Goal: Transaction & Acquisition: Purchase product/service

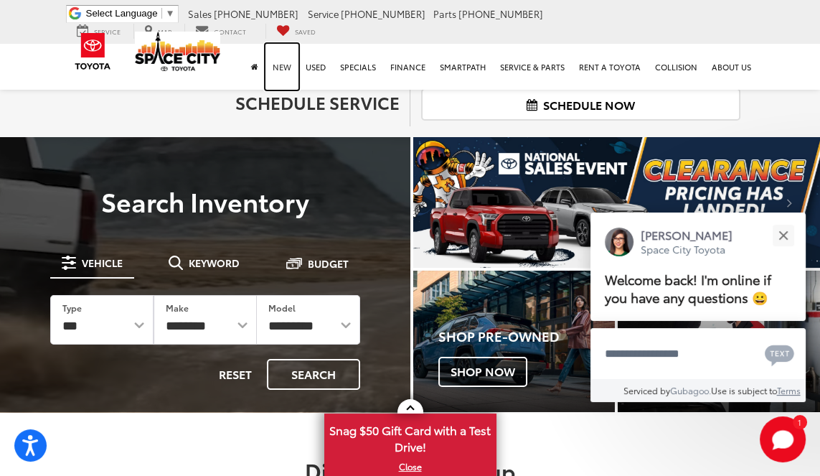
click at [283, 55] on link "New" at bounding box center [282, 67] width 33 height 46
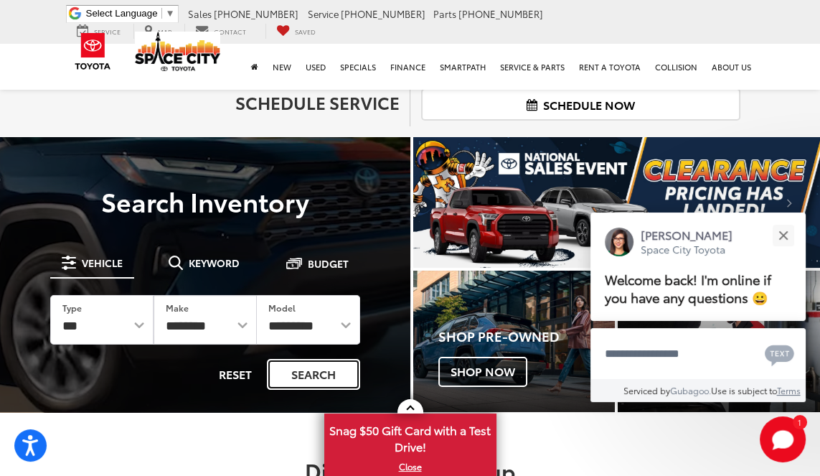
click at [346, 375] on button "Search" at bounding box center [313, 374] width 93 height 31
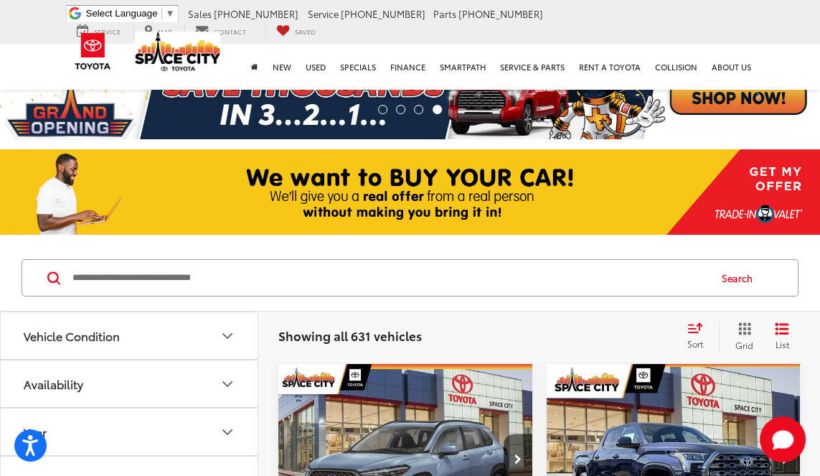
scroll to position [20, 0]
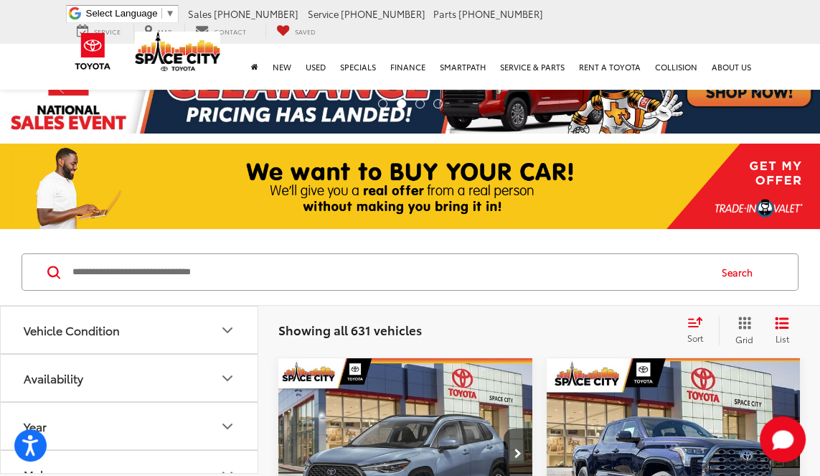
click at [235, 430] on icon "Year" at bounding box center [227, 426] width 17 height 17
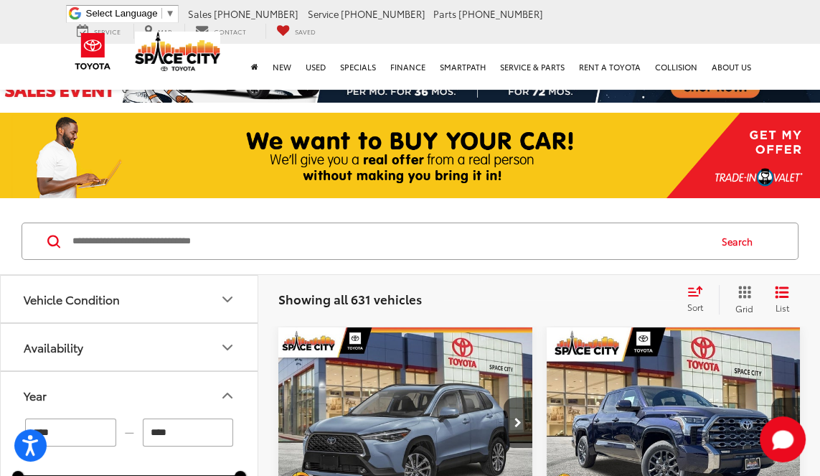
scroll to position [81, 0]
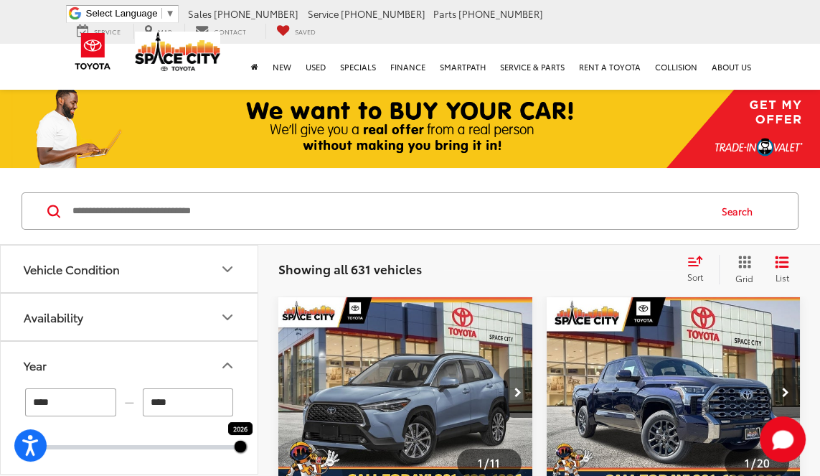
type input "****"
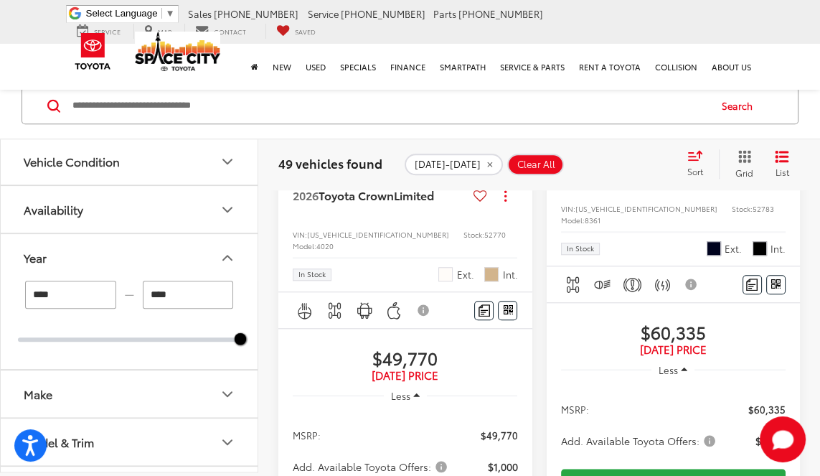
scroll to position [1368, 0]
click at [710, 448] on span "Add. Available Toyota Offers:" at bounding box center [639, 440] width 157 height 14
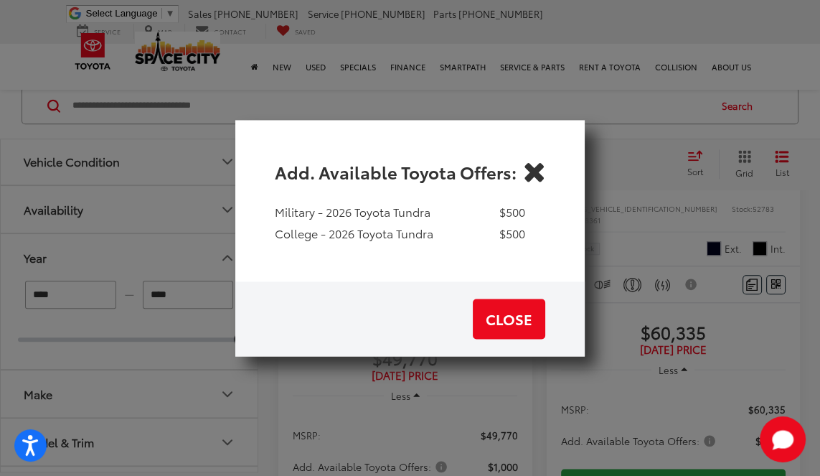
click at [532, 183] on icon "Close" at bounding box center [533, 171] width 23 height 23
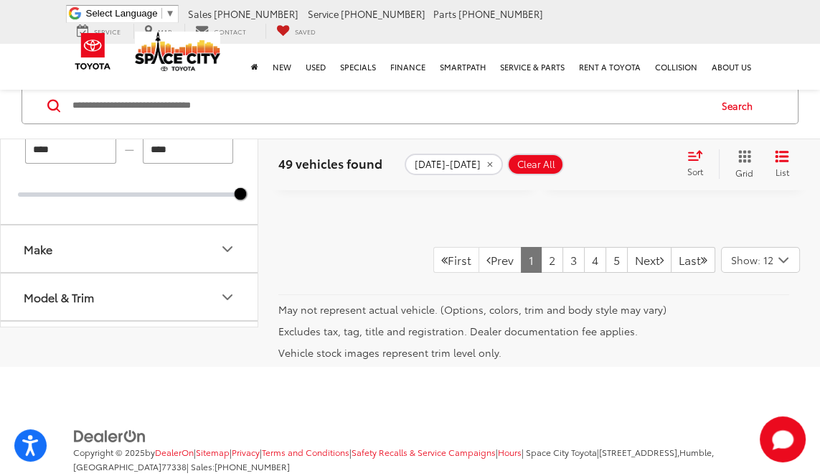
scroll to position [5492, 0]
click at [222, 306] on icon "Model & Trim" at bounding box center [227, 296] width 17 height 17
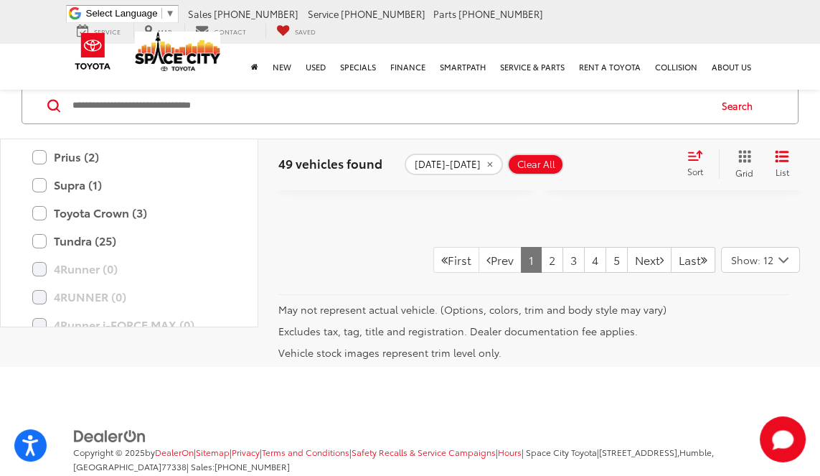
scroll to position [250, 0]
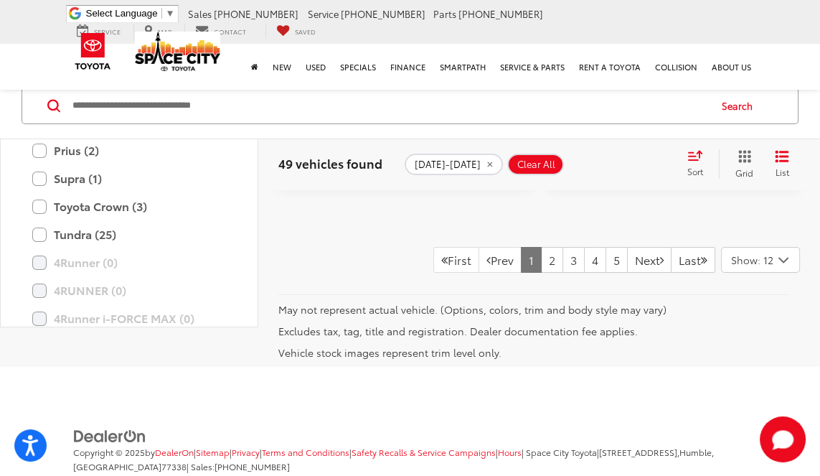
click at [42, 191] on label "Supra (1)" at bounding box center [129, 178] width 194 height 25
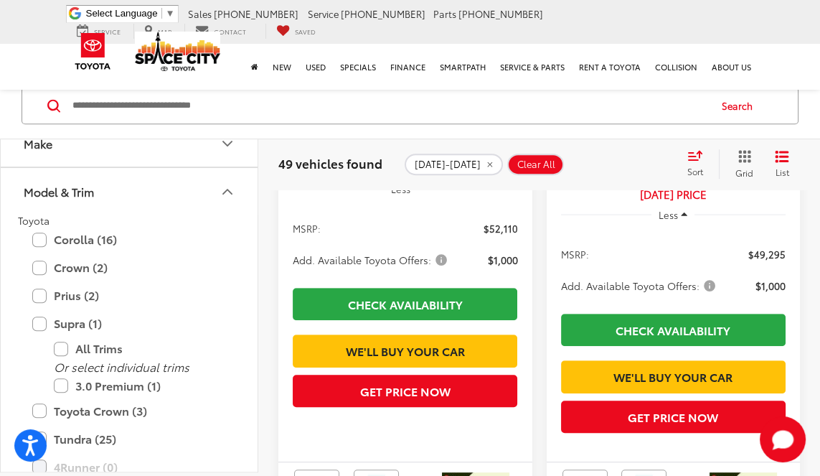
scroll to position [187, 0]
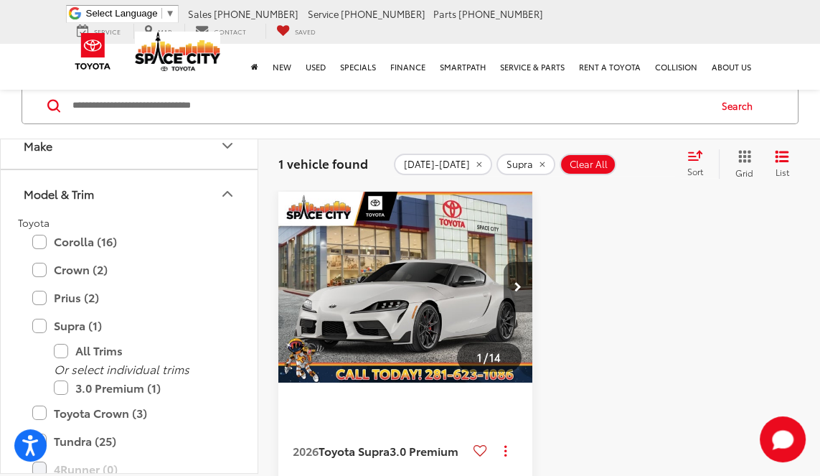
click at [41, 293] on label "Prius (2)" at bounding box center [129, 297] width 194 height 25
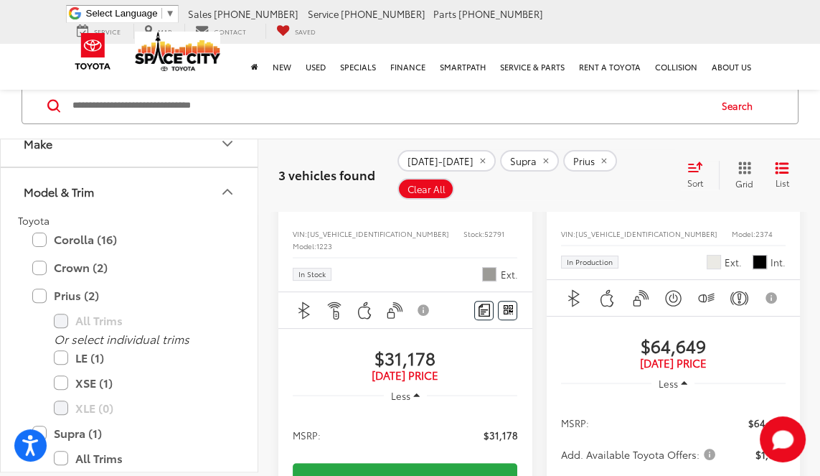
scroll to position [465, 0]
click at [45, 240] on label "Corolla (16)" at bounding box center [129, 239] width 194 height 25
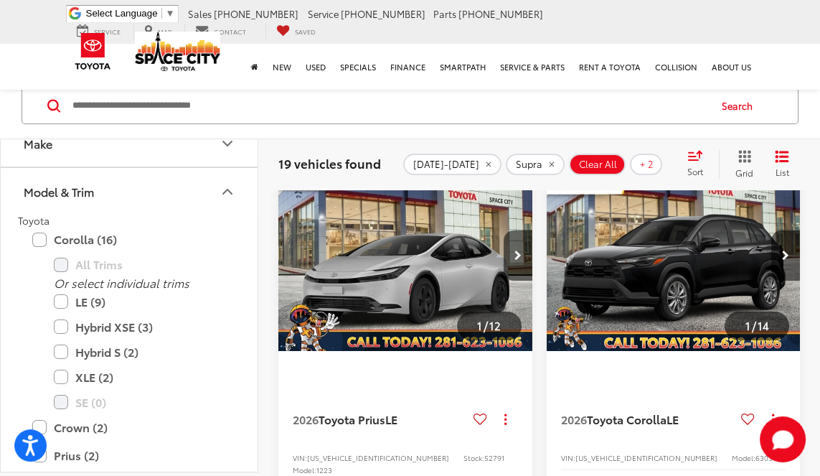
scroll to position [219, 0]
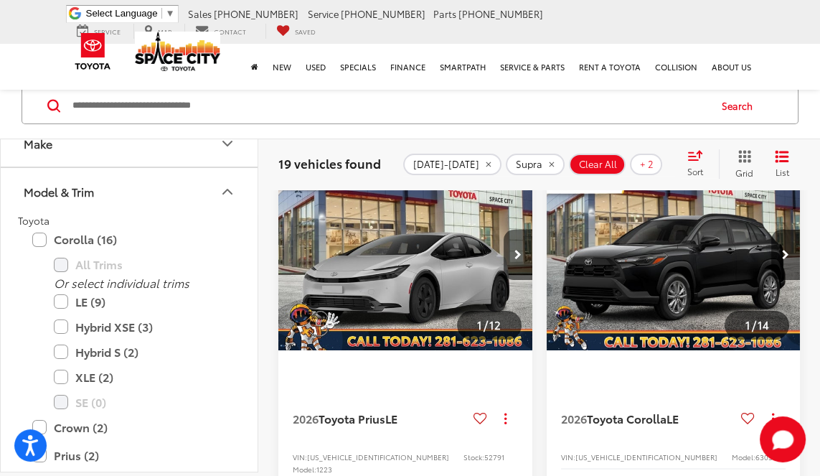
click at [65, 349] on label "Hybrid S (2)" at bounding box center [140, 351] width 172 height 25
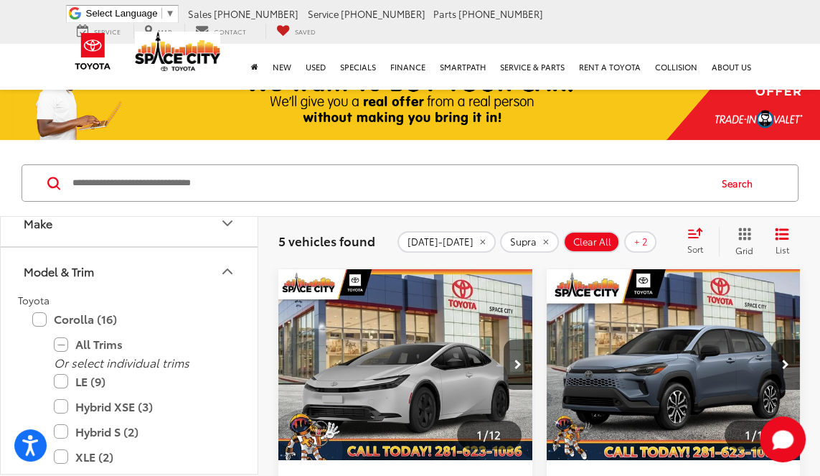
click at [697, 365] on img "2026 Toyota Corolla Hybrid S 0" at bounding box center [674, 365] width 256 height 192
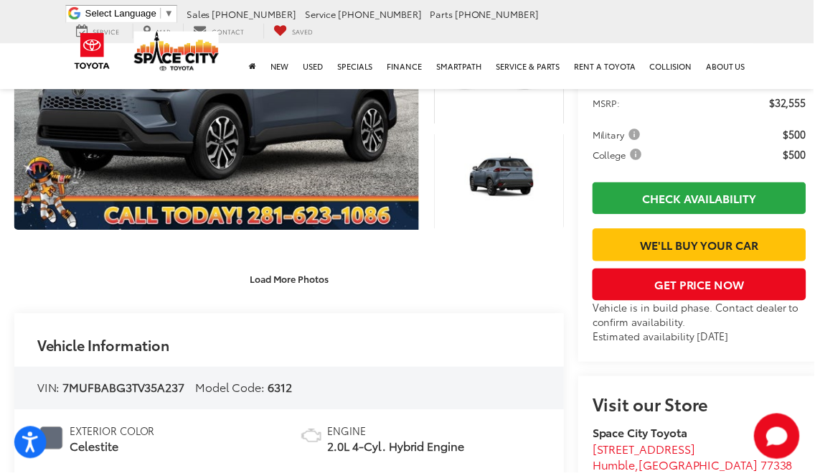
scroll to position [313, 0]
click at [305, 280] on button "Load More Photos" at bounding box center [292, 280] width 100 height 25
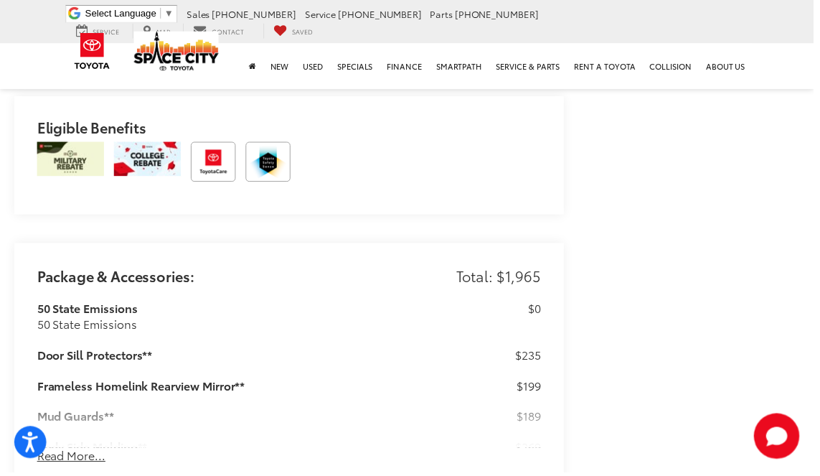
scroll to position [1556, 0]
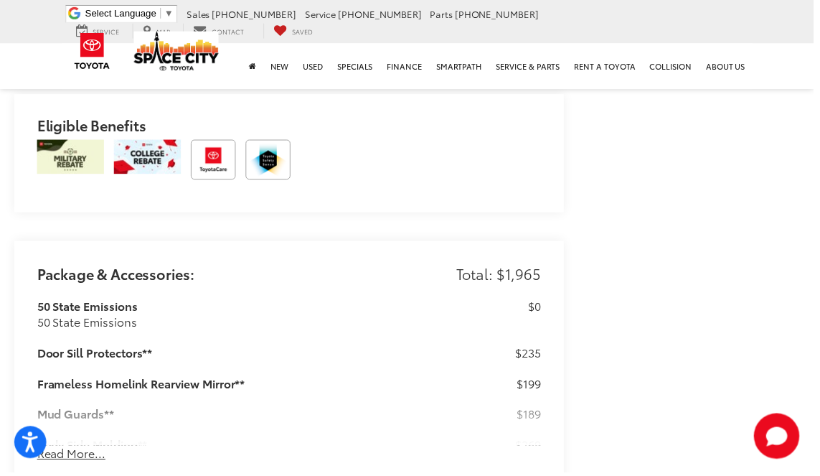
click at [96, 461] on button "Read More..." at bounding box center [71, 456] width 69 height 17
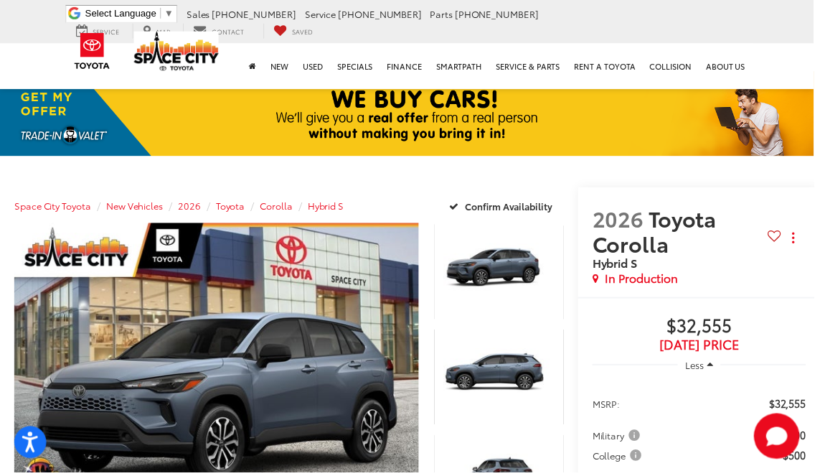
scroll to position [11, 0]
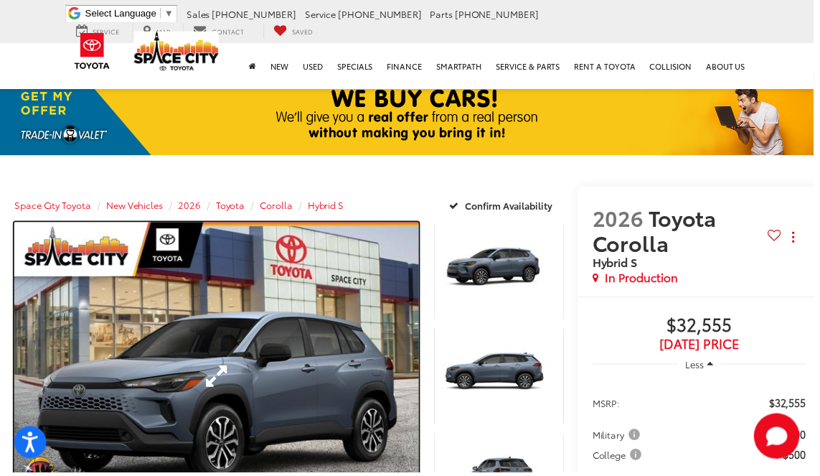
click at [397, 459] on link "Expand Photo 0" at bounding box center [218, 379] width 408 height 310
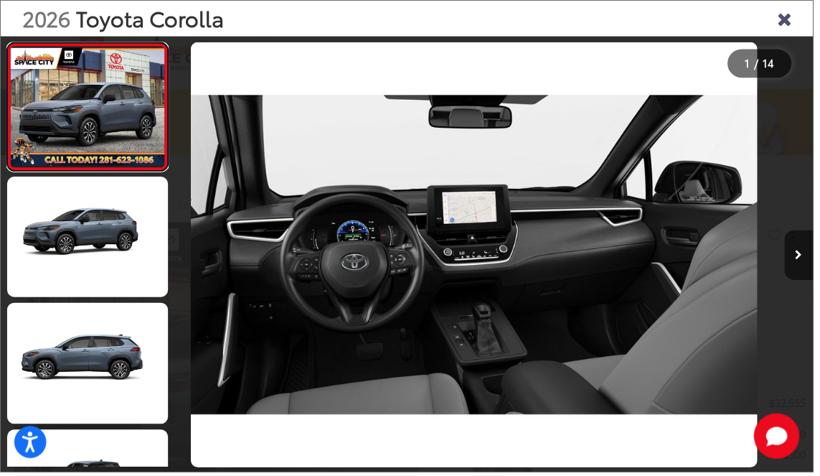
scroll to position [0, 2584]
click at [798, 13] on icon "Close gallery" at bounding box center [791, 18] width 14 height 19
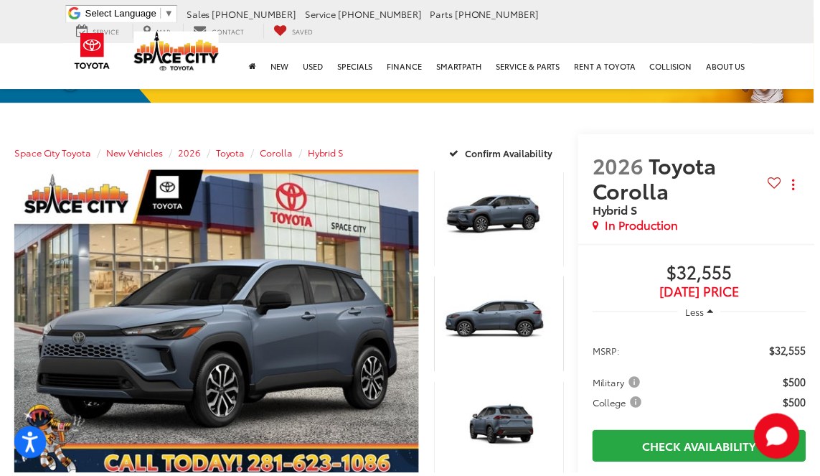
scroll to position [80, 0]
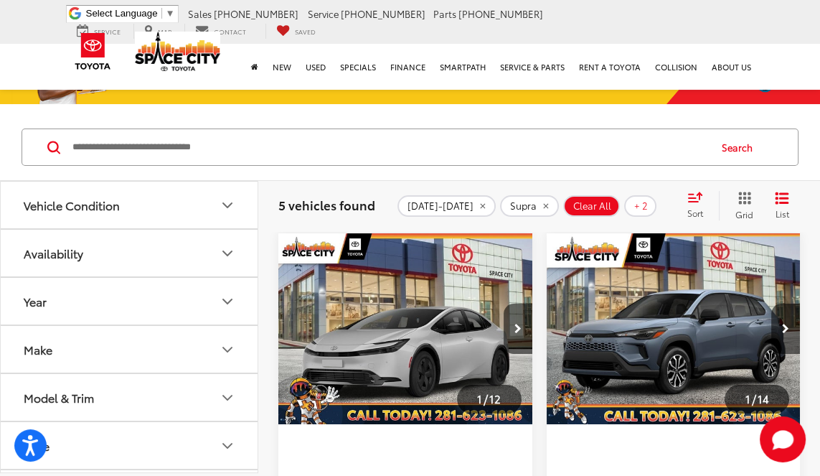
click at [431, 349] on img "2026 Toyota Prius LE 0" at bounding box center [406, 329] width 256 height 192
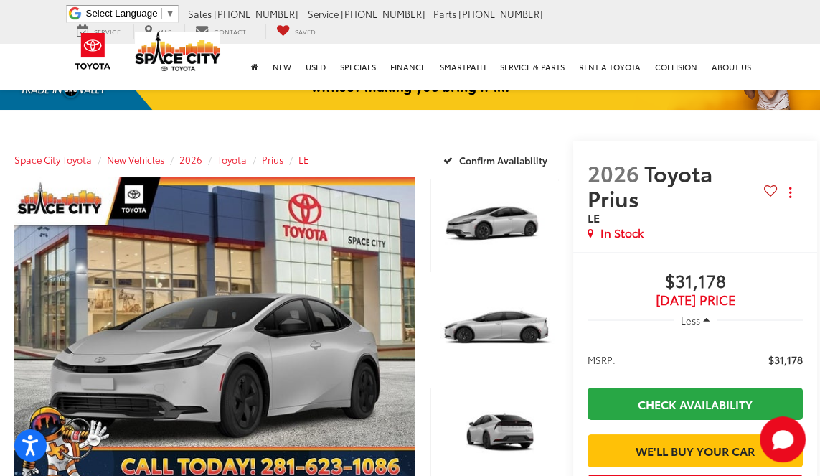
scroll to position [60, 0]
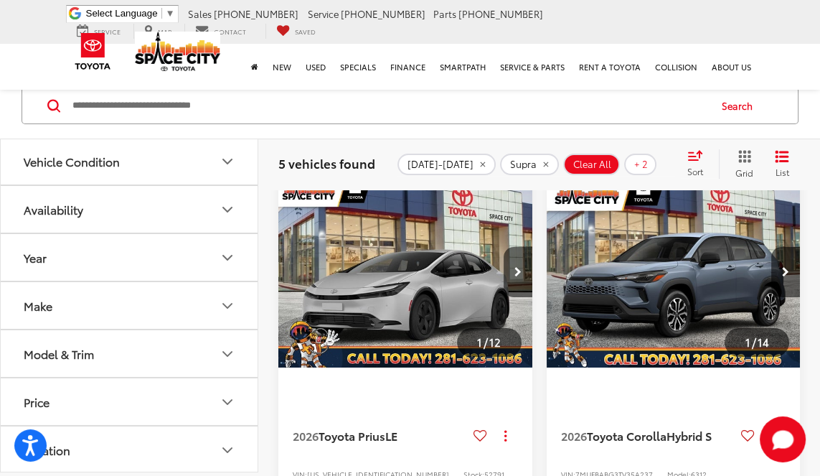
scroll to position [184, 0]
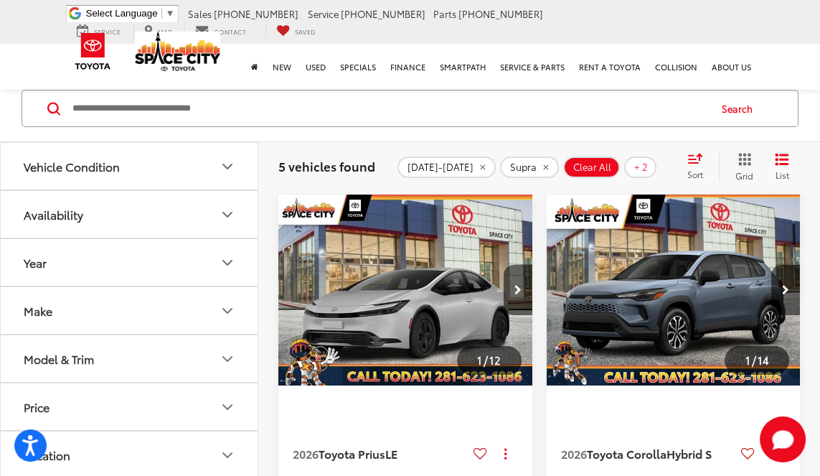
click at [231, 213] on icon "Availability" at bounding box center [227, 214] width 17 height 17
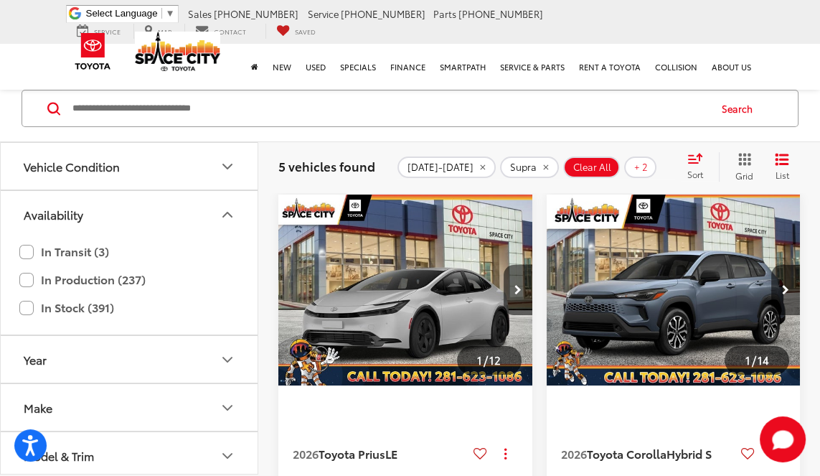
click at [27, 311] on label "In Stock (391)" at bounding box center [129, 307] width 220 height 25
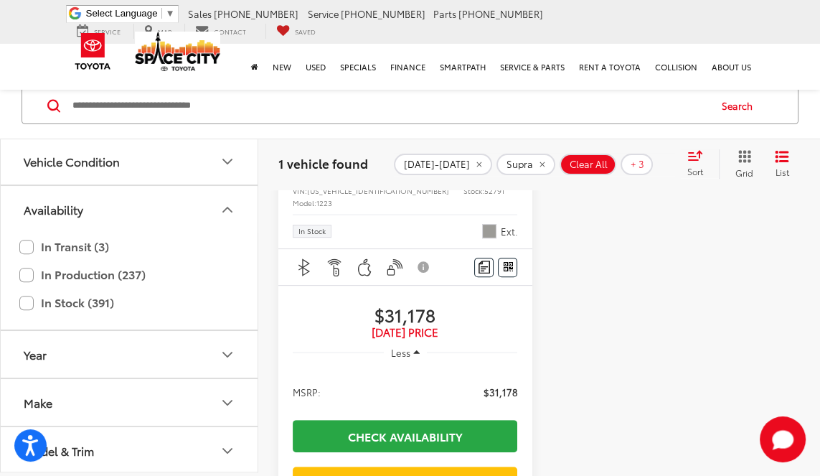
scroll to position [482, 0]
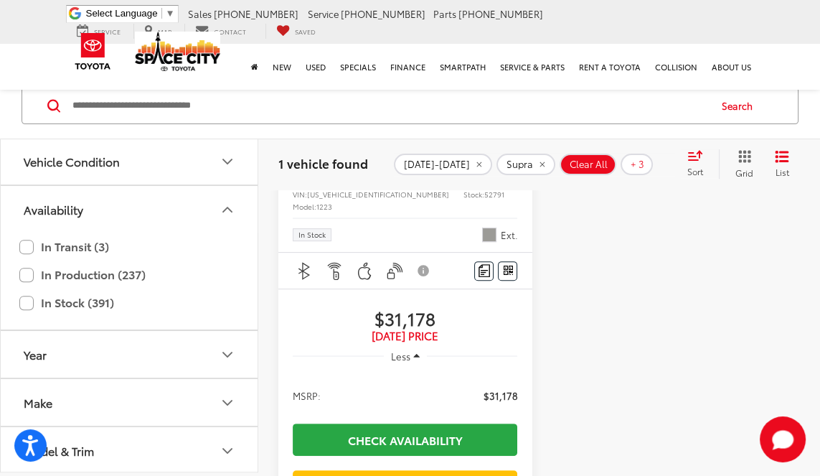
click at [27, 304] on label "In Stock (391)" at bounding box center [129, 303] width 220 height 25
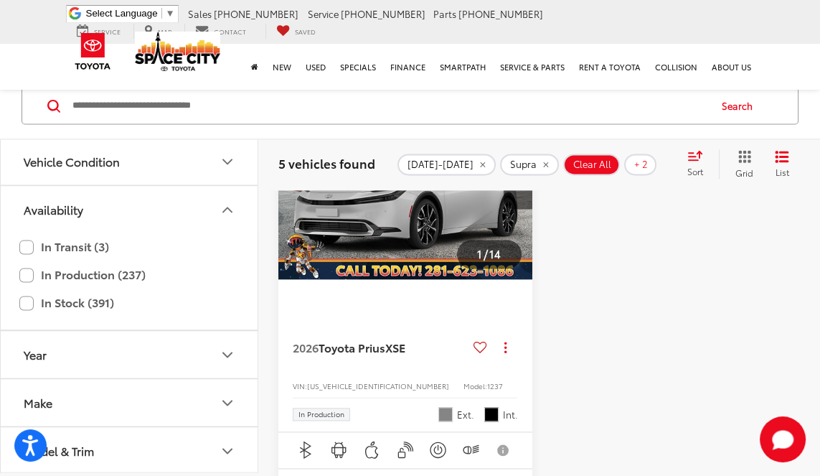
scroll to position [2103, 0]
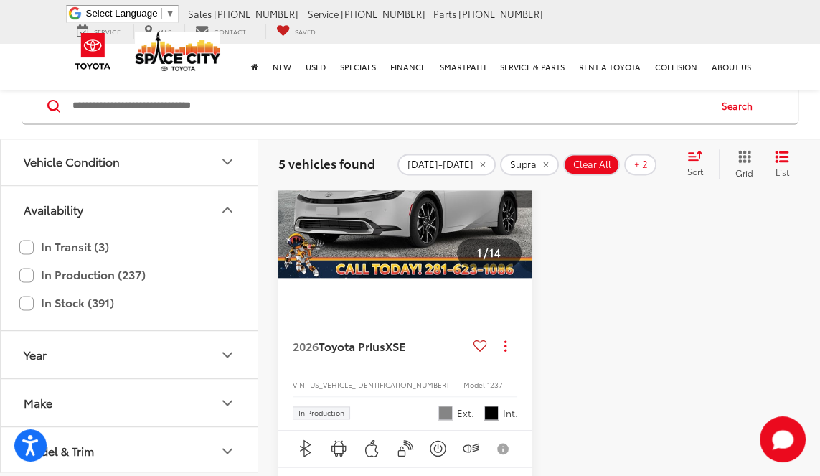
click at [225, 358] on icon "Year" at bounding box center [227, 354] width 17 height 17
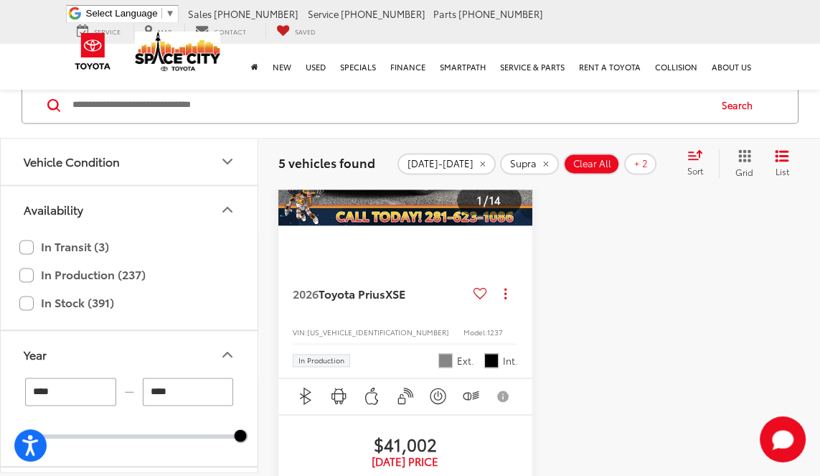
scroll to position [2172, 0]
